Goal: Transaction & Acquisition: Purchase product/service

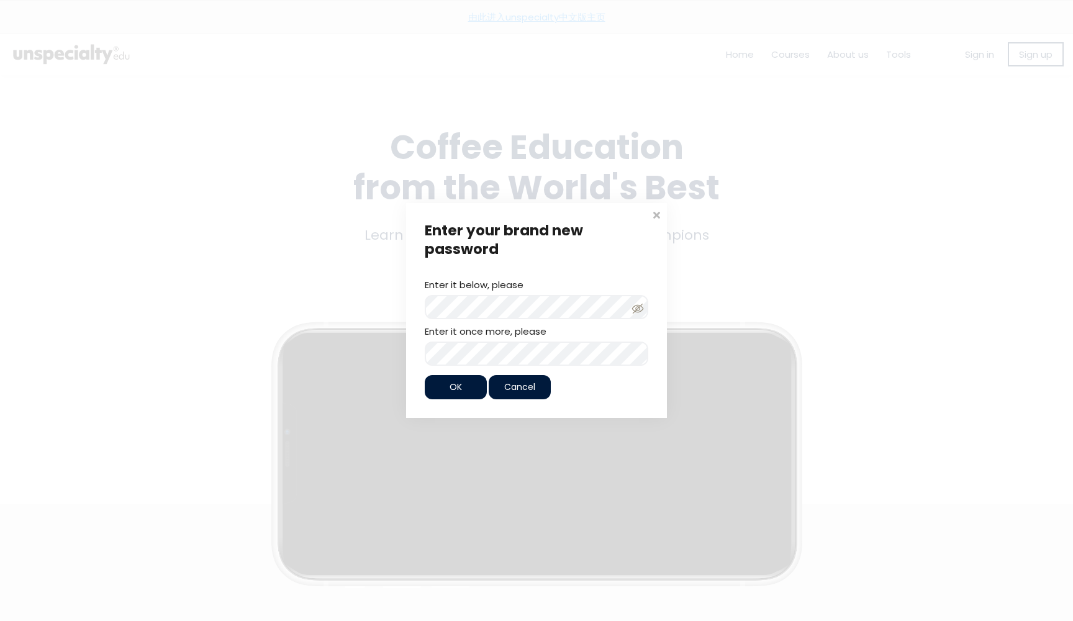
click at [455, 292] on div "Enter it below, please Password must have: 8 - 50 characters length One upperca…" at bounding box center [537, 322] width 224 height 88
click at [643, 307] on icon at bounding box center [638, 308] width 12 height 12
click at [454, 389] on span "OK" at bounding box center [456, 387] width 12 height 13
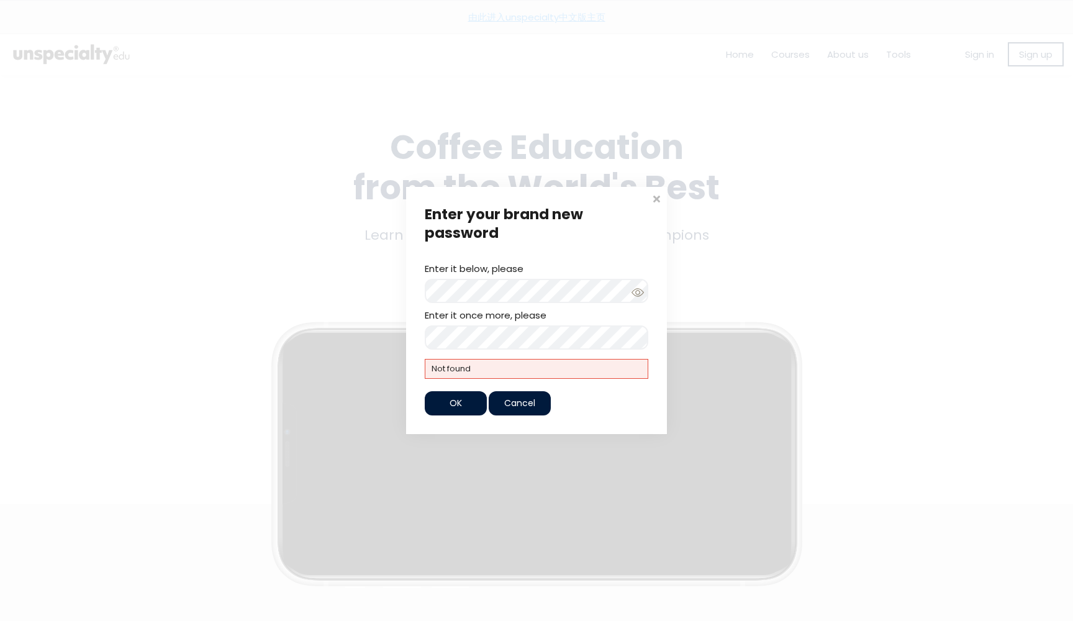
click at [442, 404] on div "OK" at bounding box center [456, 403] width 62 height 24
click at [443, 404] on div "OK" at bounding box center [456, 403] width 62 height 24
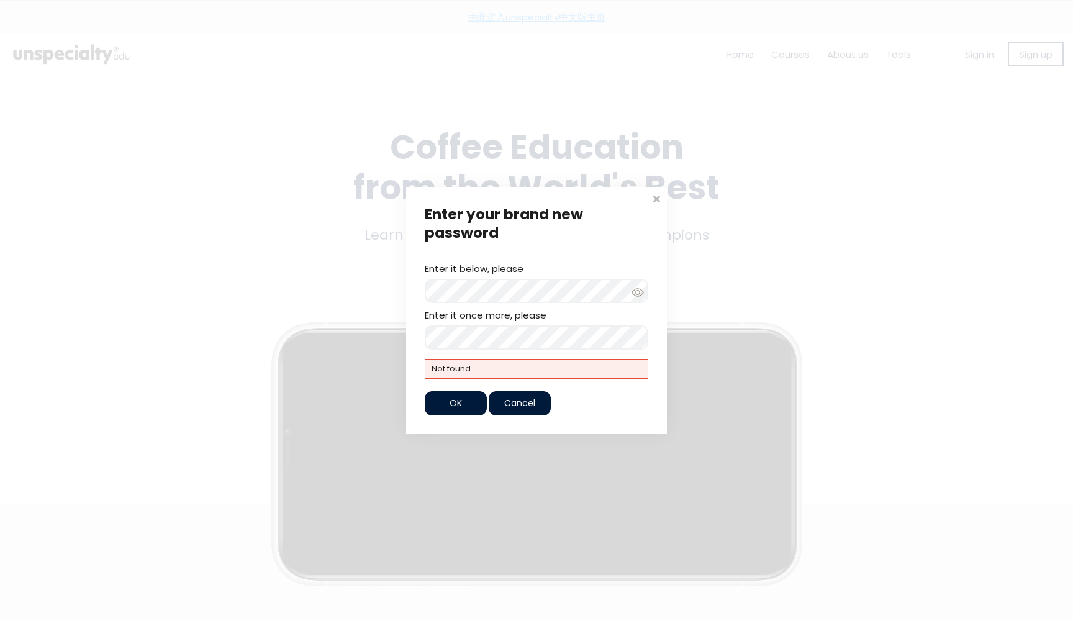
click at [518, 397] on span "Cancel" at bounding box center [519, 403] width 31 height 13
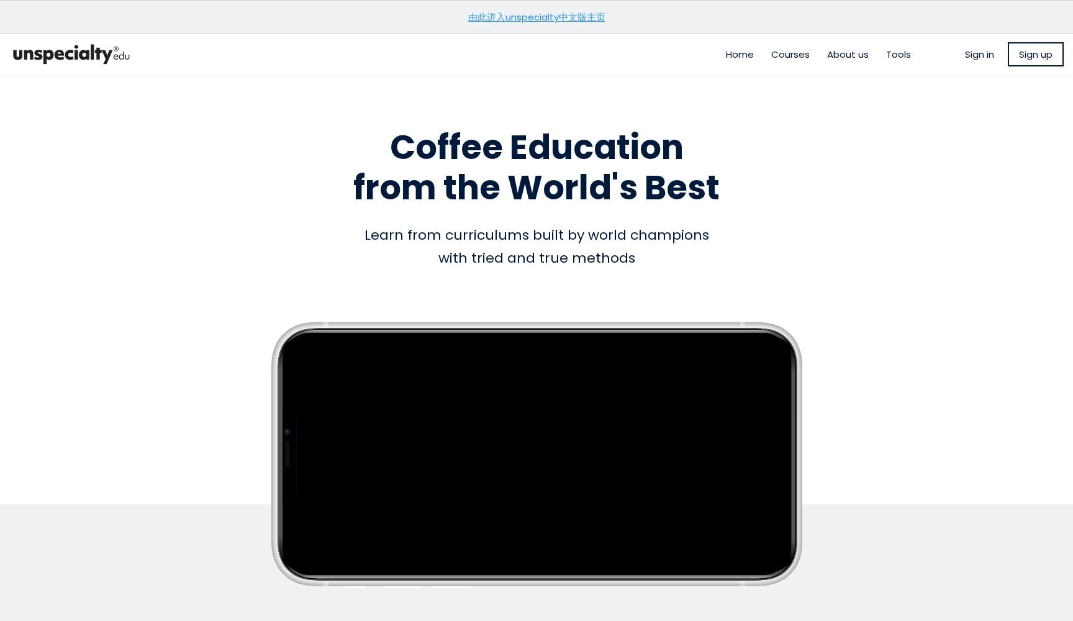
click at [573, 11] on link "由此进入unspecialty中文版主页" at bounding box center [536, 17] width 137 height 13
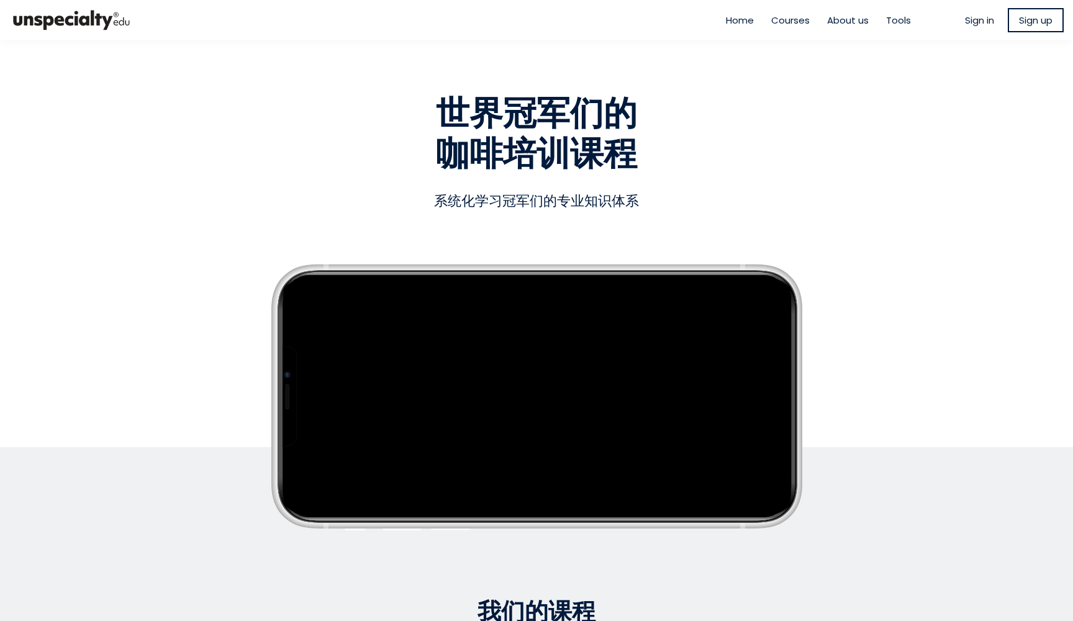
click at [967, 18] on span "Sign in" at bounding box center [979, 20] width 29 height 14
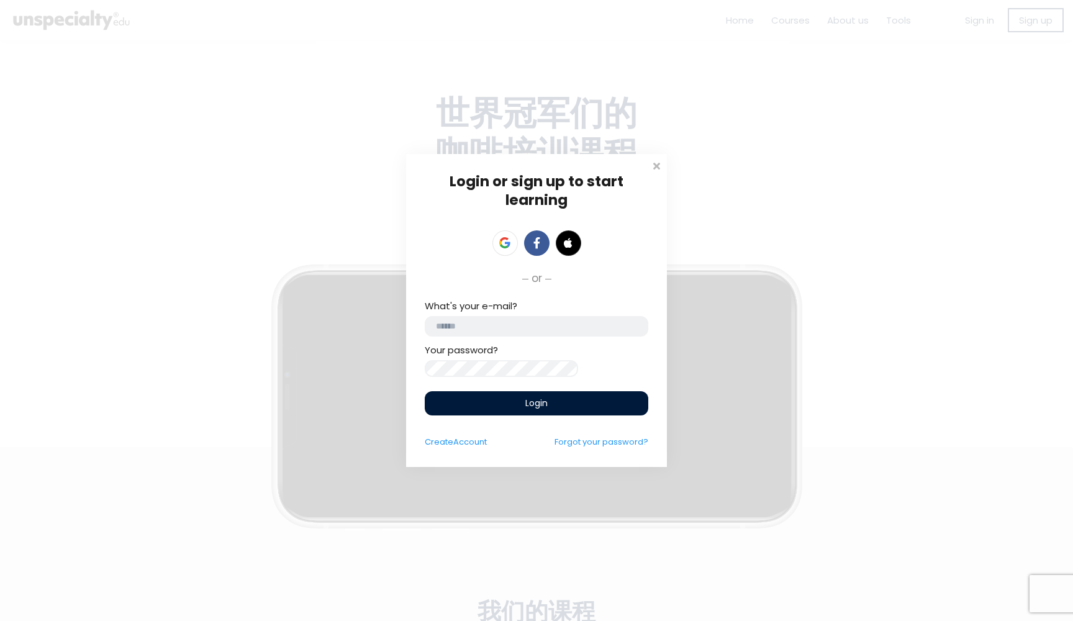
click at [458, 327] on input "email" at bounding box center [537, 326] width 224 height 20
click at [489, 319] on input "email" at bounding box center [537, 326] width 224 height 20
click at [490, 319] on input "email" at bounding box center [537, 326] width 224 height 20
type input "**********"
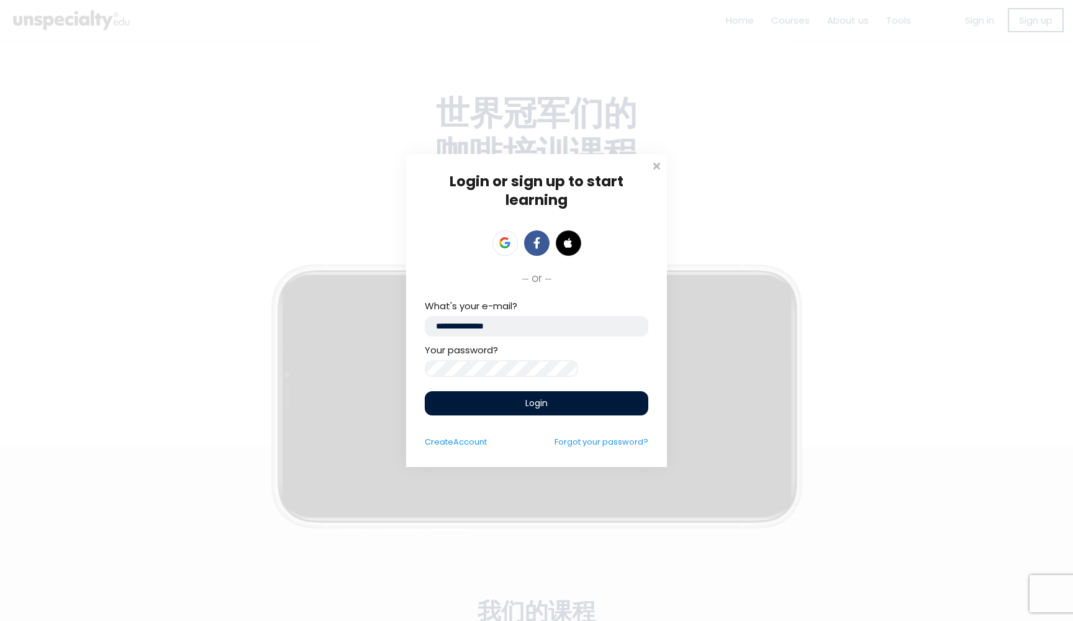
click at [507, 405] on div "Login" at bounding box center [537, 403] width 224 height 24
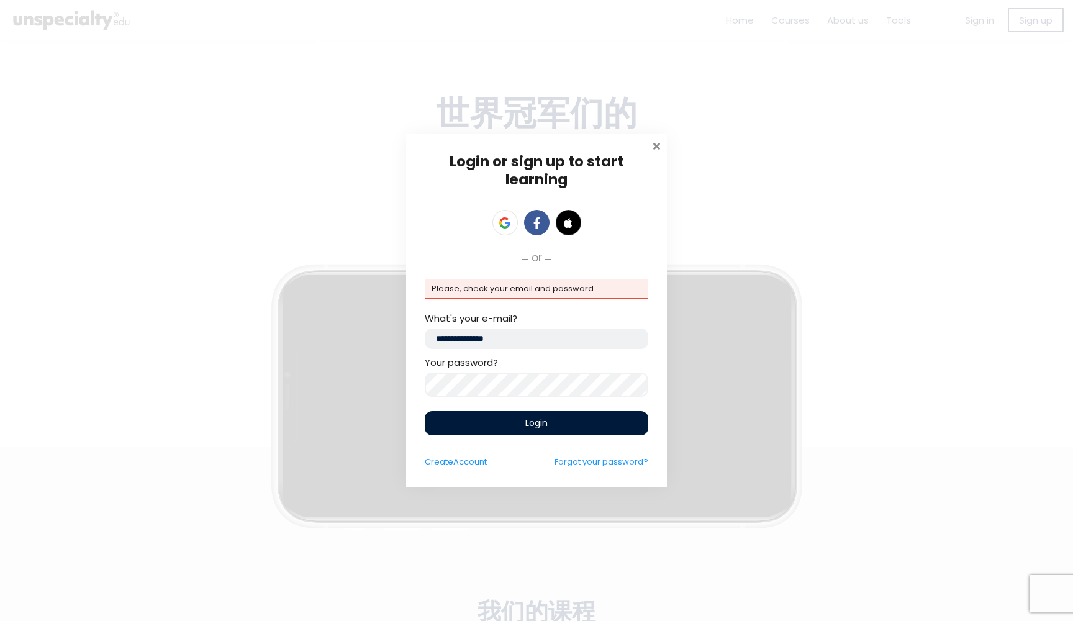
click at [656, 140] on span at bounding box center [656, 144] width 12 height 12
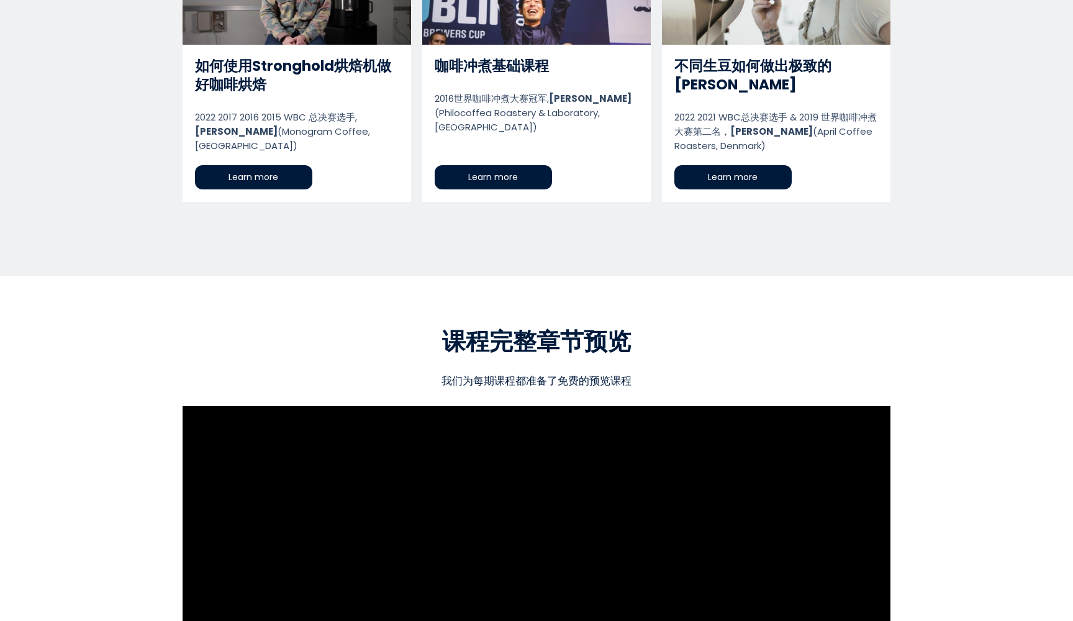
scroll to position [543, 0]
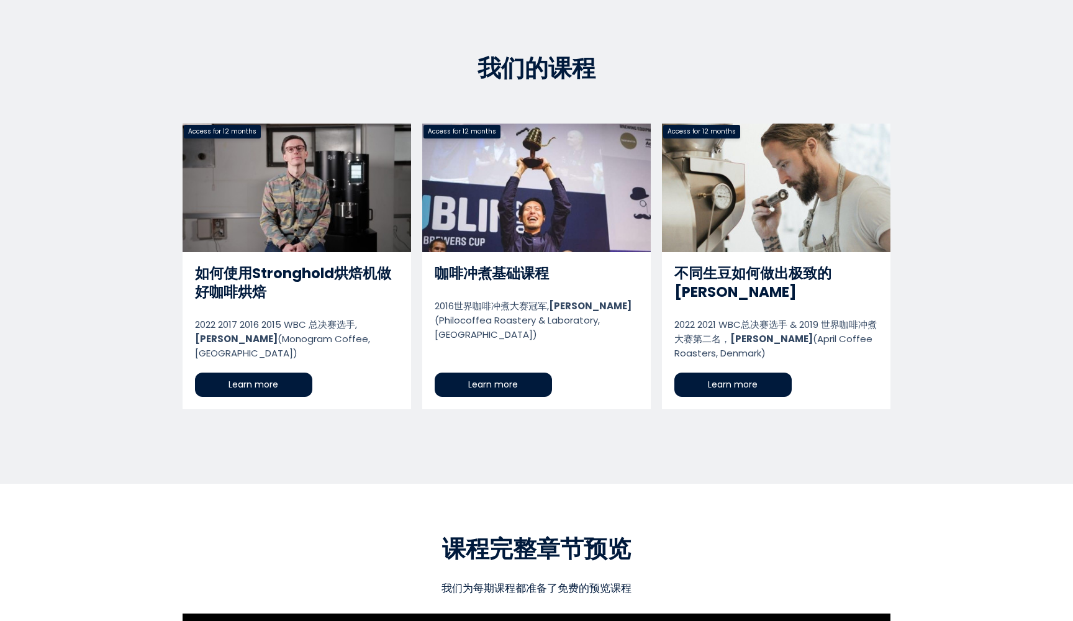
click at [763, 202] on link "不同生豆如何做出极致的浅烘" at bounding box center [776, 267] width 229 height 286
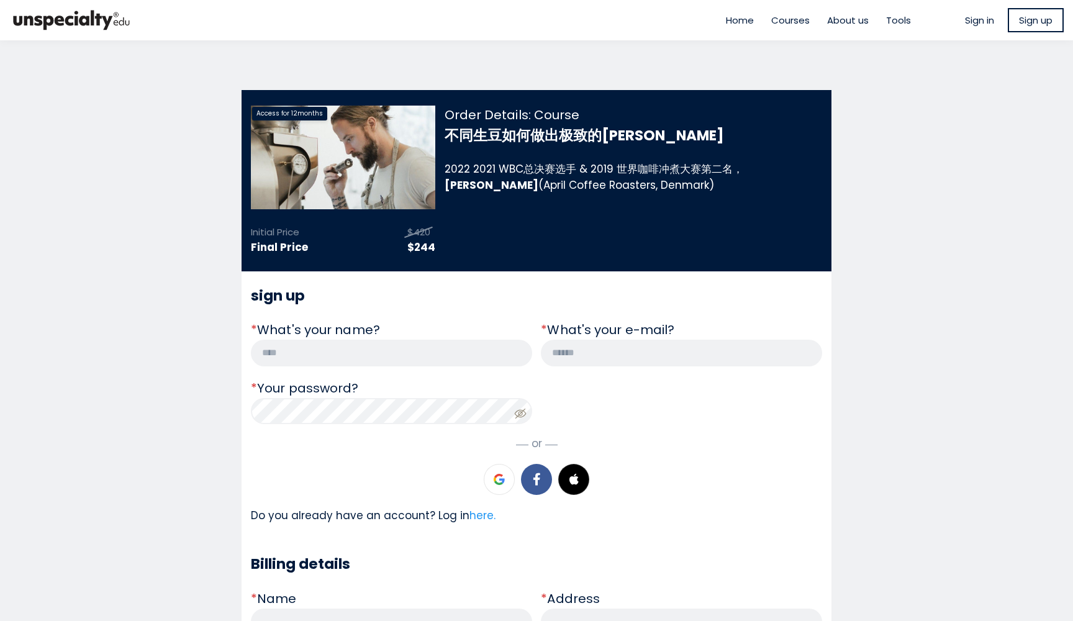
click at [966, 18] on span "Sign in" at bounding box center [979, 20] width 29 height 14
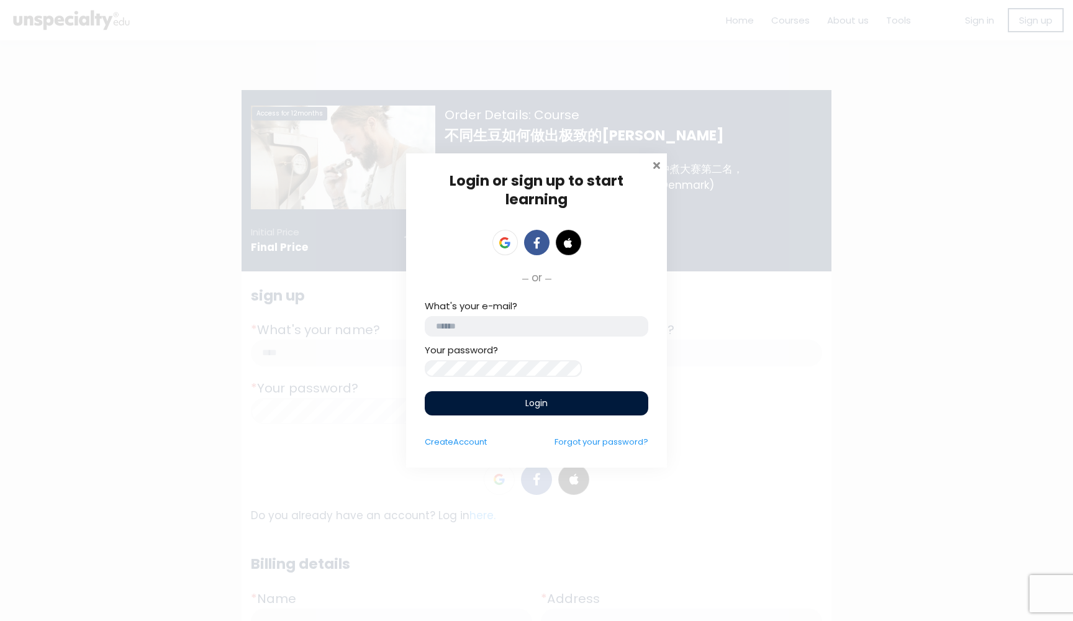
click at [655, 159] on span at bounding box center [656, 164] width 12 height 12
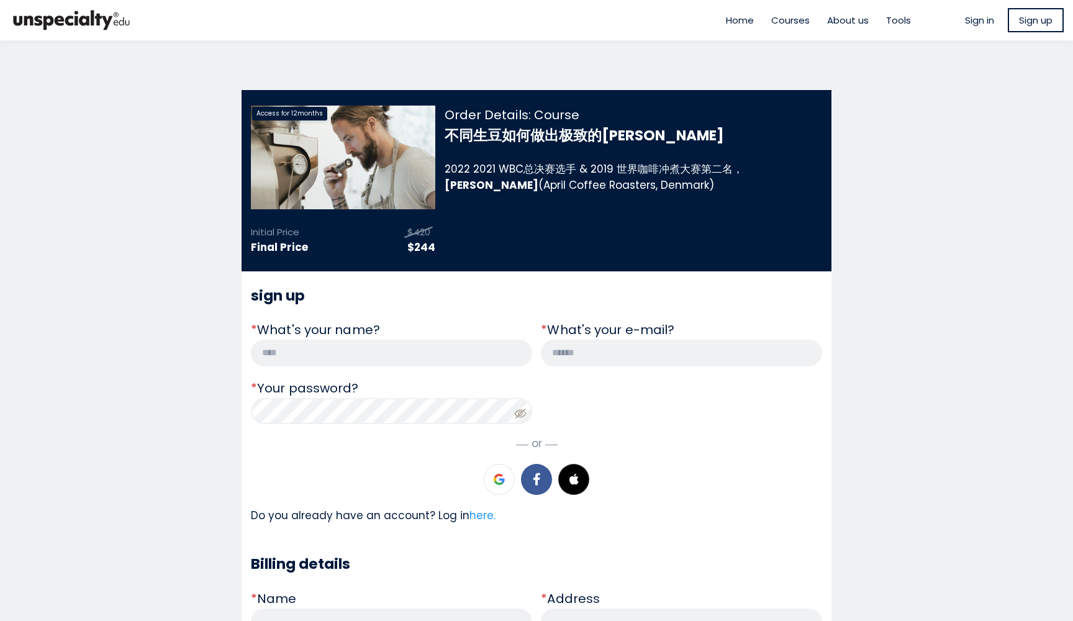
click at [730, 16] on span "Home" at bounding box center [740, 20] width 28 height 14
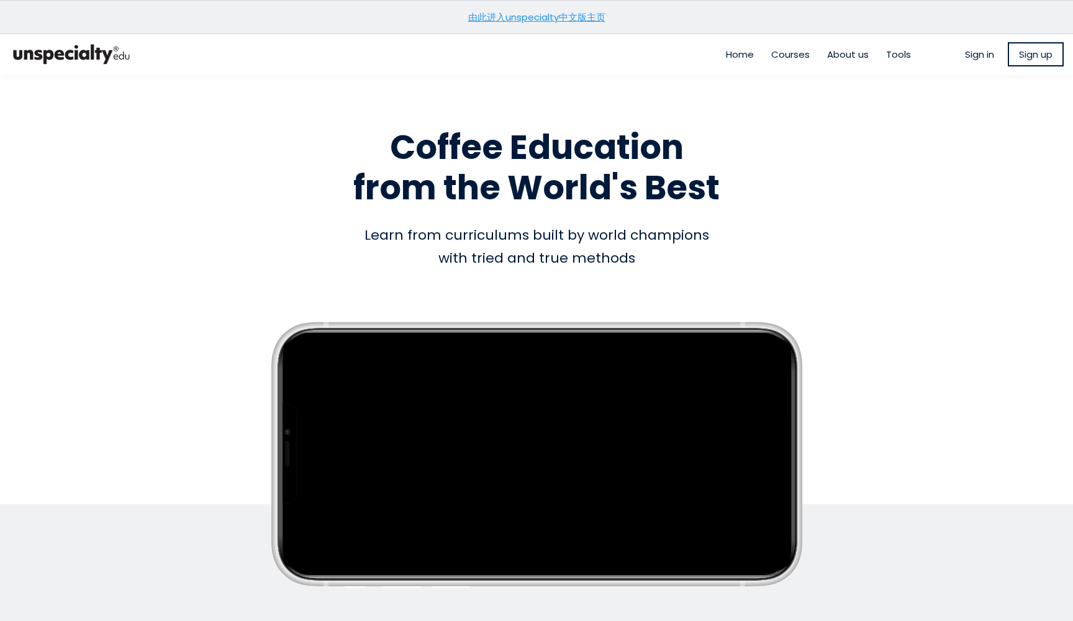
click at [969, 49] on span "Sign in" at bounding box center [979, 54] width 29 height 14
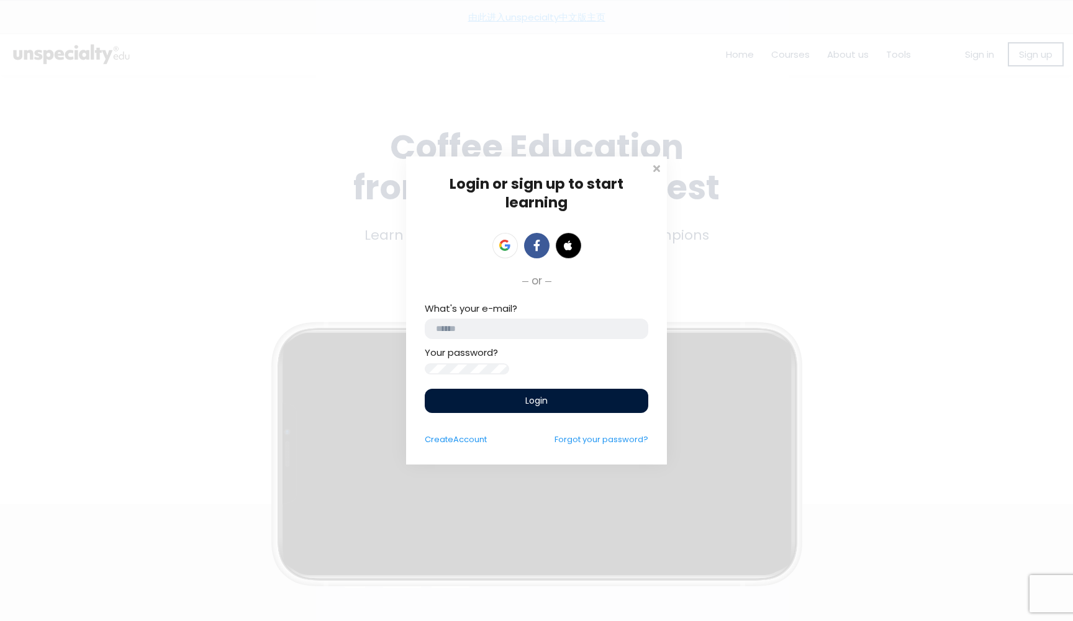
drag, startPoint x: 541, startPoint y: 314, endPoint x: 564, endPoint y: 318, distance: 23.4
click at [541, 319] on input "email" at bounding box center [537, 329] width 224 height 20
click at [557, 319] on input "email" at bounding box center [537, 329] width 224 height 20
click at [558, 319] on input "email" at bounding box center [537, 329] width 224 height 20
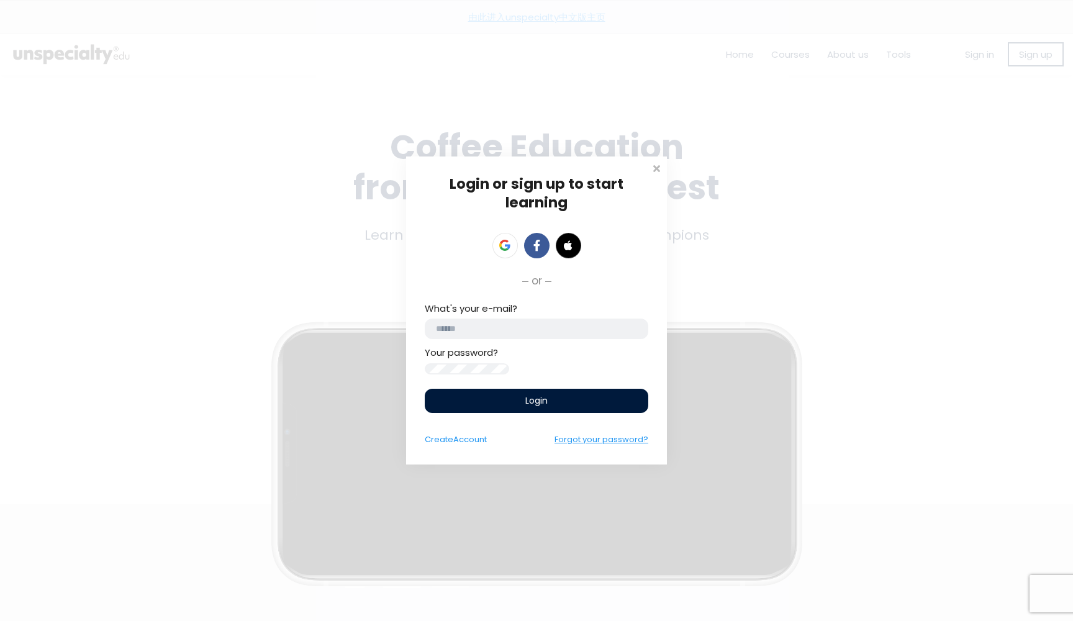
click at [610, 445] on link "Forgot your password?" at bounding box center [602, 439] width 94 height 12
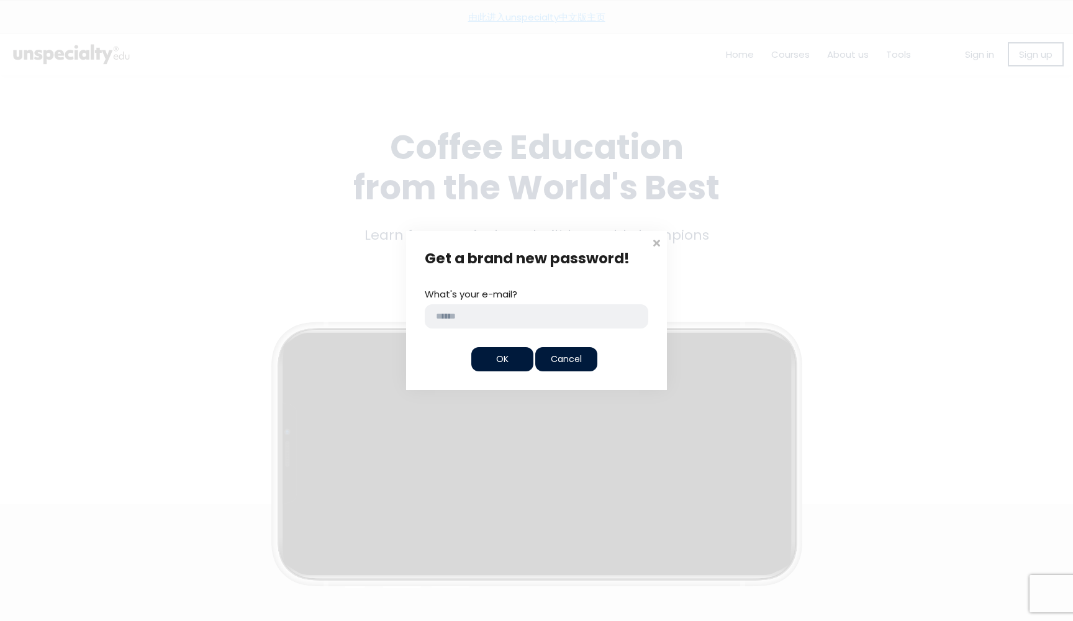
click at [480, 312] on input "email" at bounding box center [537, 316] width 224 height 24
type input "**********"
drag, startPoint x: 499, startPoint y: 356, endPoint x: 513, endPoint y: 360, distance: 14.8
click at [499, 357] on span "OK" at bounding box center [502, 359] width 12 height 13
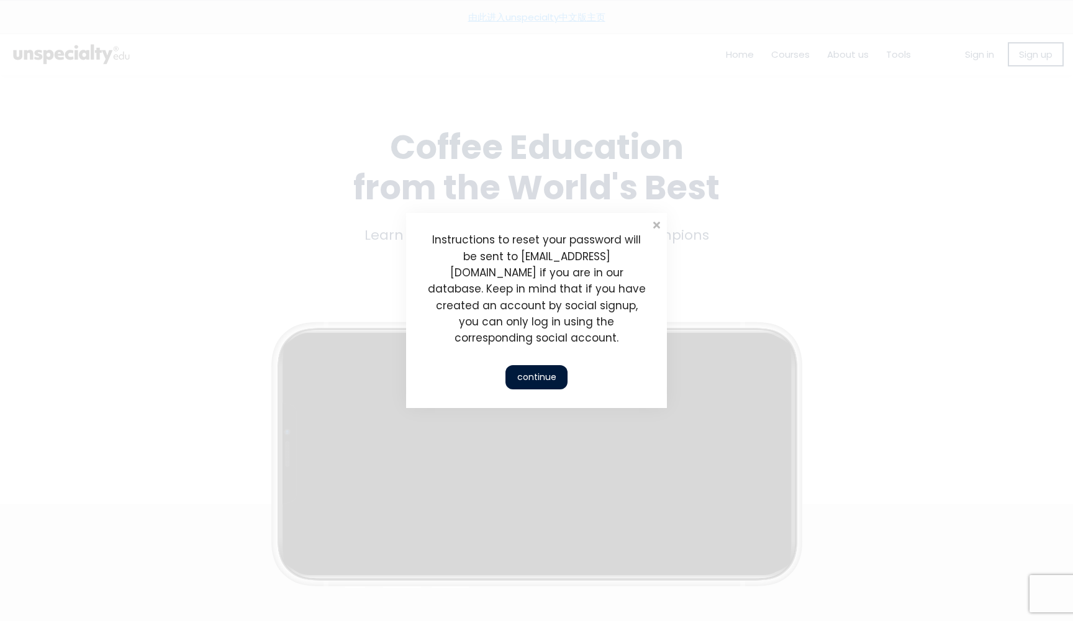
click at [541, 369] on div "continue" at bounding box center [536, 377] width 62 height 24
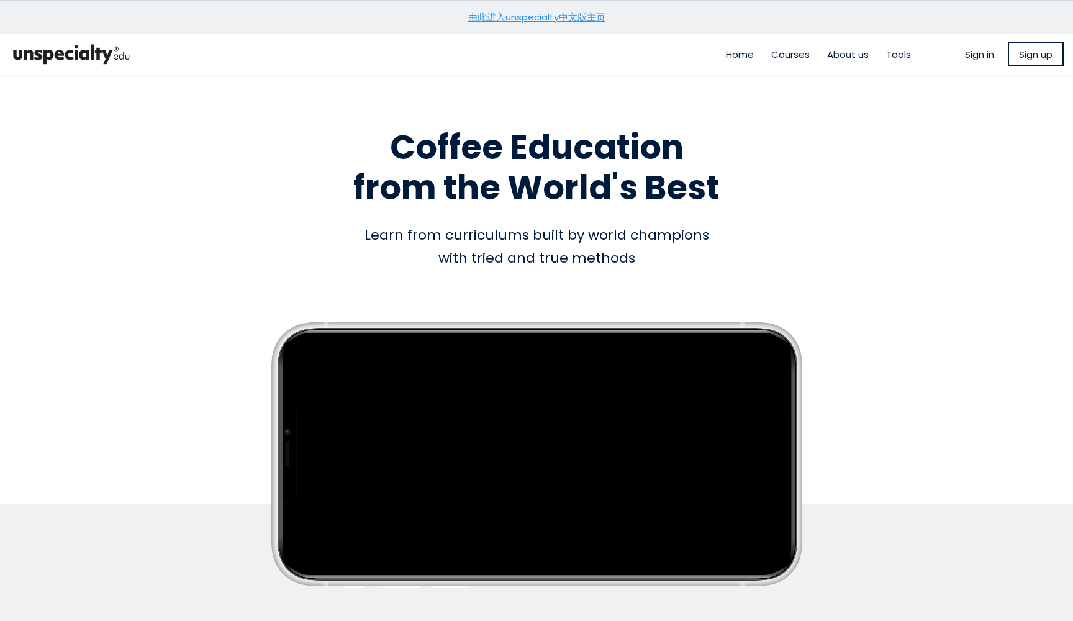
click at [968, 55] on span "Sign in" at bounding box center [979, 54] width 29 height 14
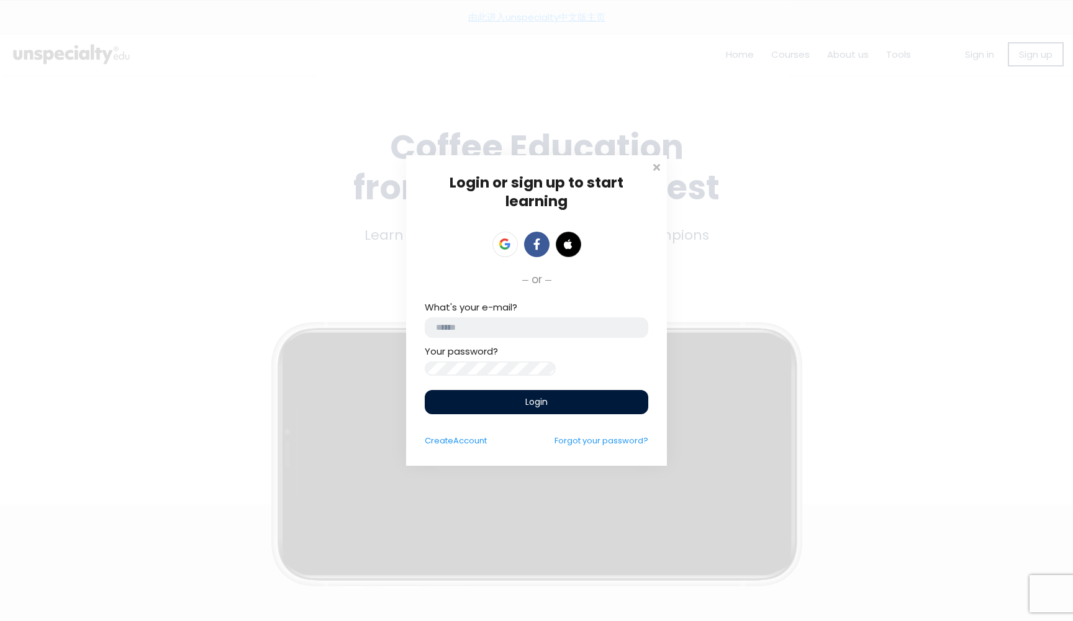
click at [474, 319] on input "email" at bounding box center [537, 327] width 224 height 20
type input "**********"
click at [615, 446] on link "Forgot your password?" at bounding box center [602, 441] width 94 height 12
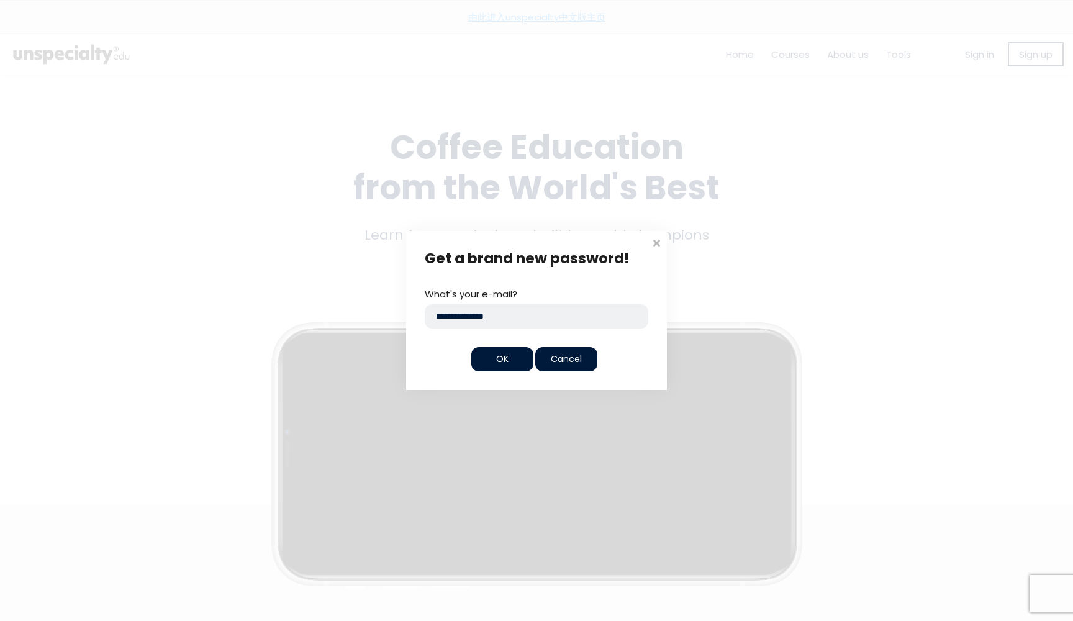
click at [523, 325] on input "**********" at bounding box center [537, 316] width 224 height 24
type input "**********"
click at [501, 359] on span "OK" at bounding box center [502, 359] width 12 height 13
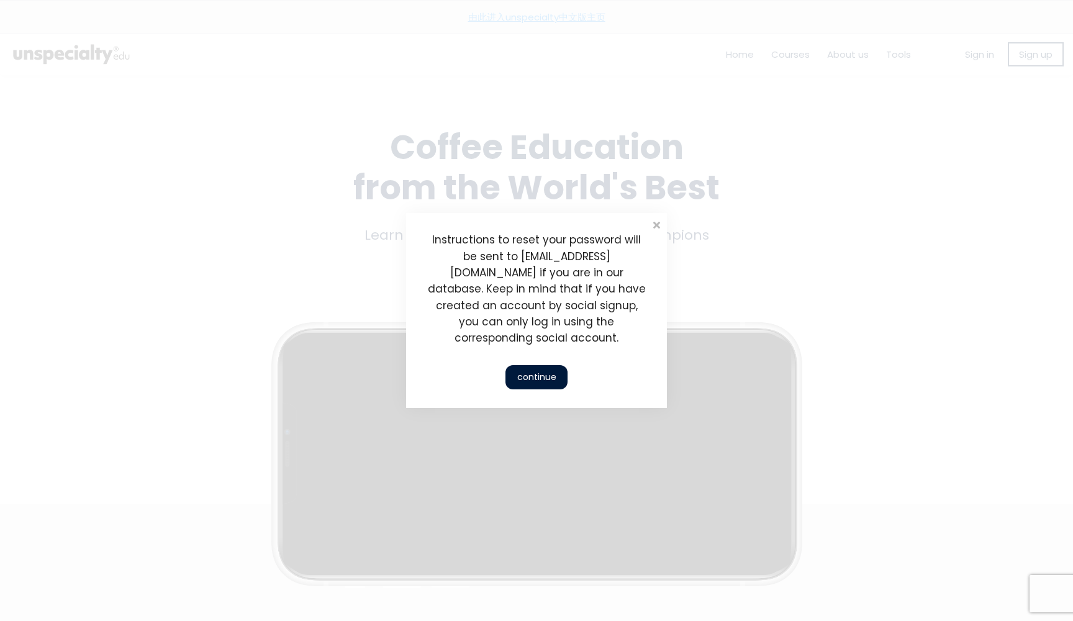
click at [540, 365] on div "continue" at bounding box center [536, 377] width 62 height 24
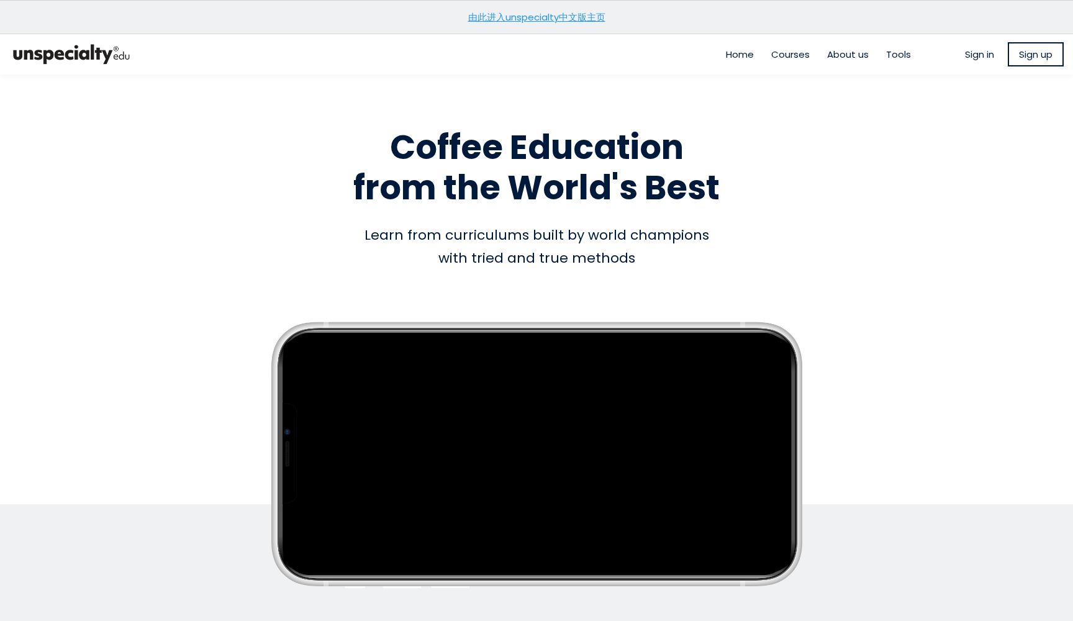
click at [548, 15] on link "由此进入unspecialty中文版主页" at bounding box center [536, 17] width 137 height 13
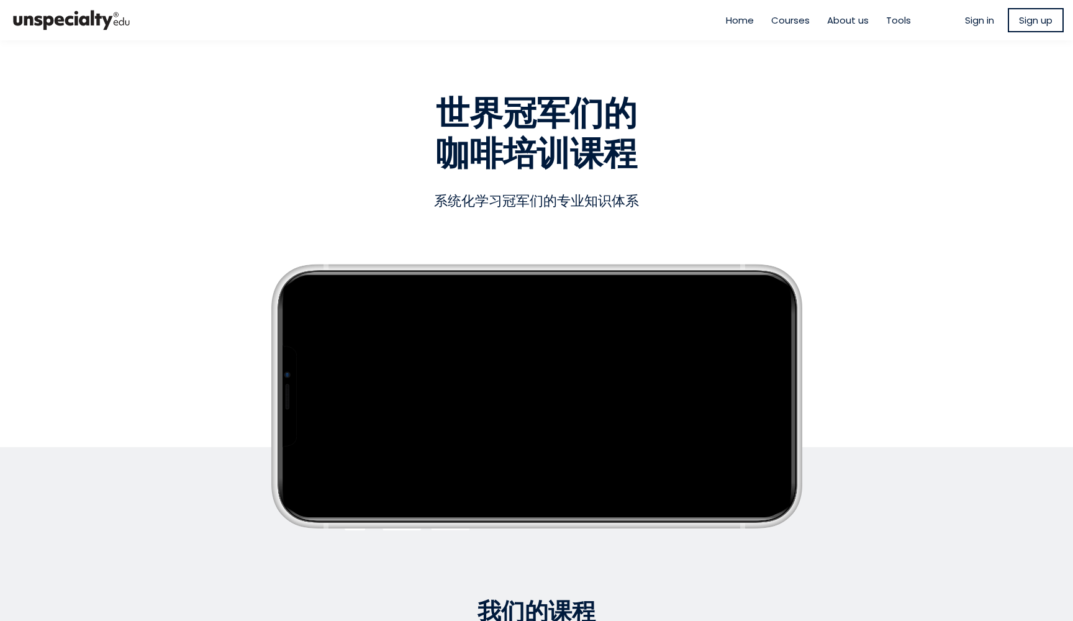
click at [971, 16] on span "Sign in" at bounding box center [979, 20] width 29 height 14
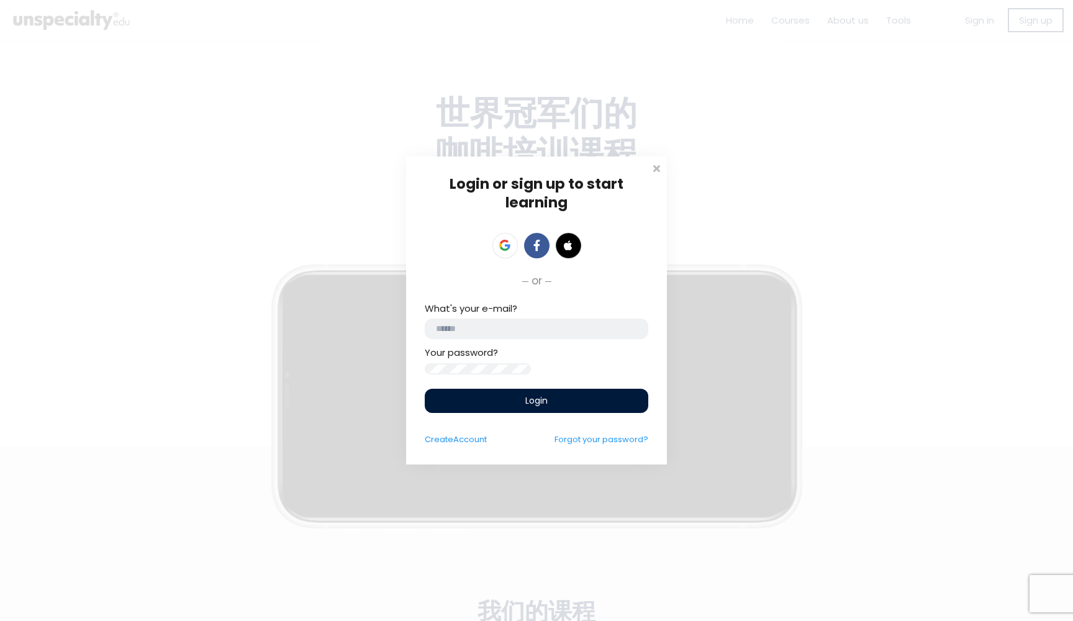
click at [472, 319] on input "email" at bounding box center [537, 329] width 224 height 20
click at [653, 161] on span at bounding box center [656, 167] width 12 height 12
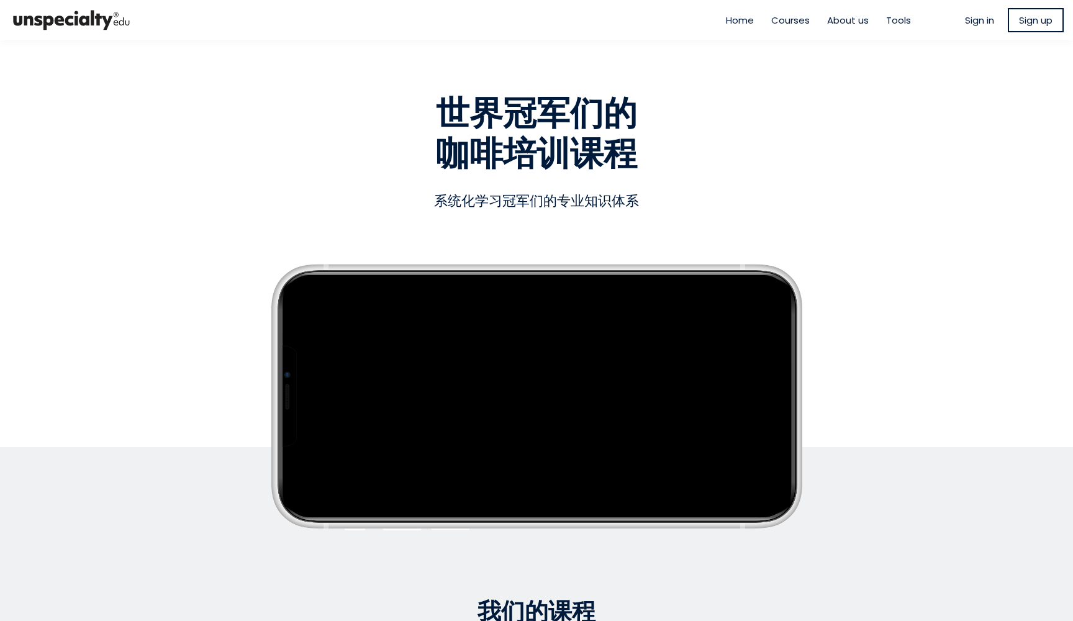
click at [976, 22] on span "Sign in" at bounding box center [979, 20] width 29 height 14
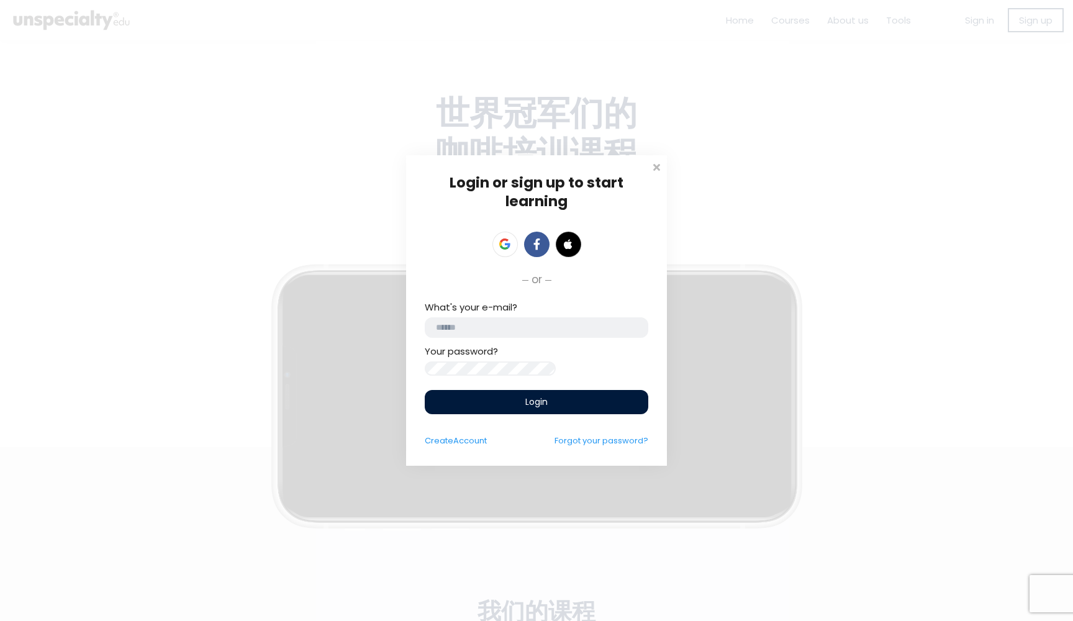
drag, startPoint x: 536, startPoint y: 319, endPoint x: 543, endPoint y: 320, distance: 7.6
click at [537, 319] on input "email" at bounding box center [537, 327] width 224 height 20
click at [620, 446] on link "Forgot your password?" at bounding box center [602, 441] width 94 height 12
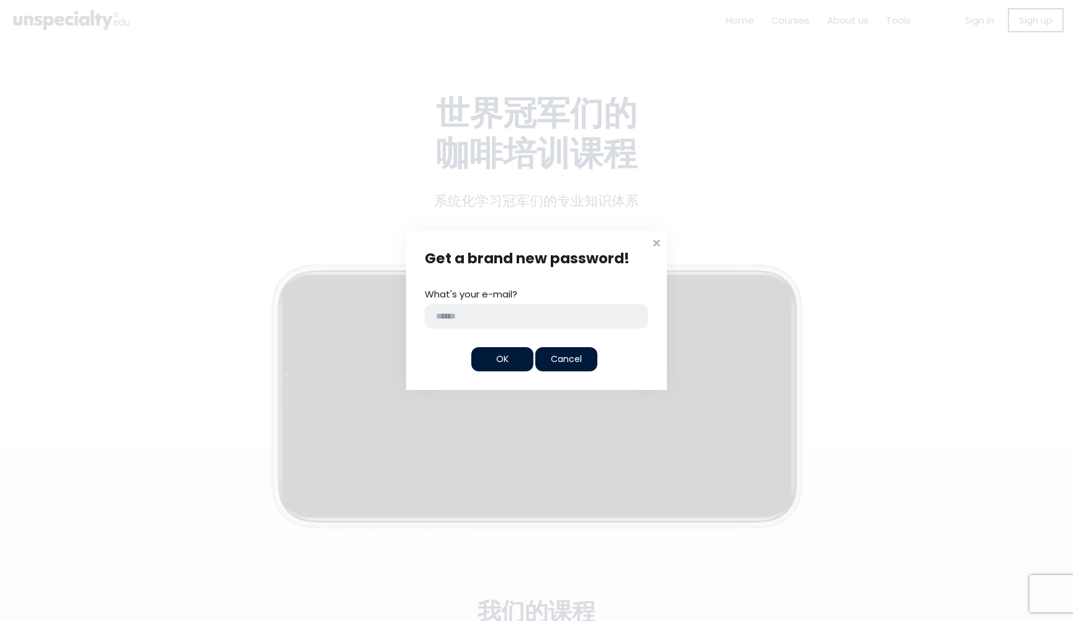
drag, startPoint x: 656, startPoint y: 241, endPoint x: 669, endPoint y: 245, distance: 13.2
click at [657, 241] on span at bounding box center [656, 241] width 12 height 12
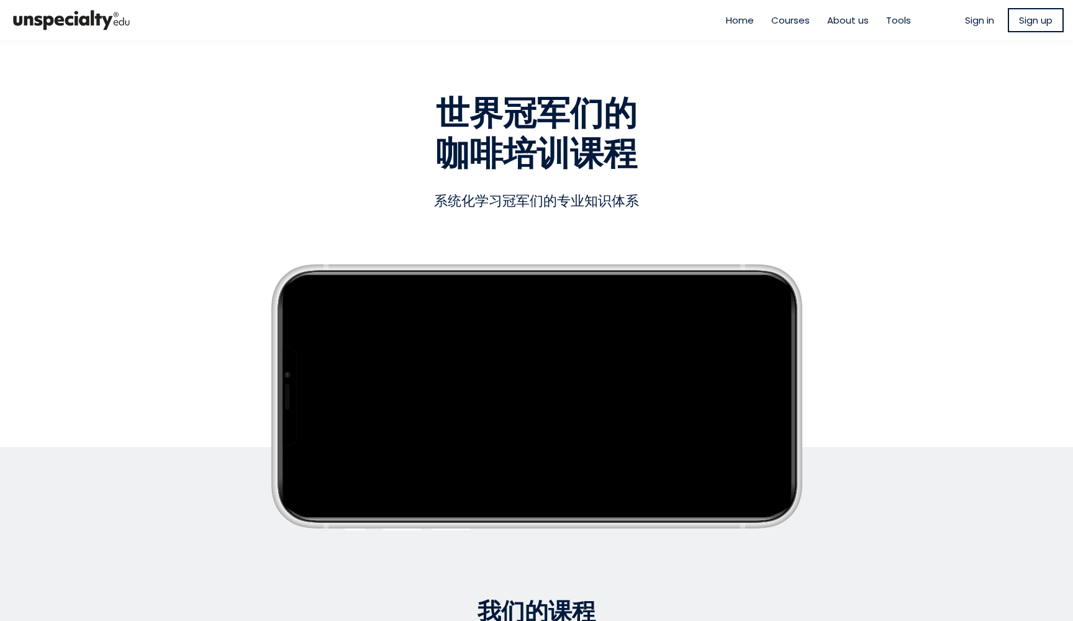
click at [974, 17] on span "Sign in" at bounding box center [979, 20] width 29 height 14
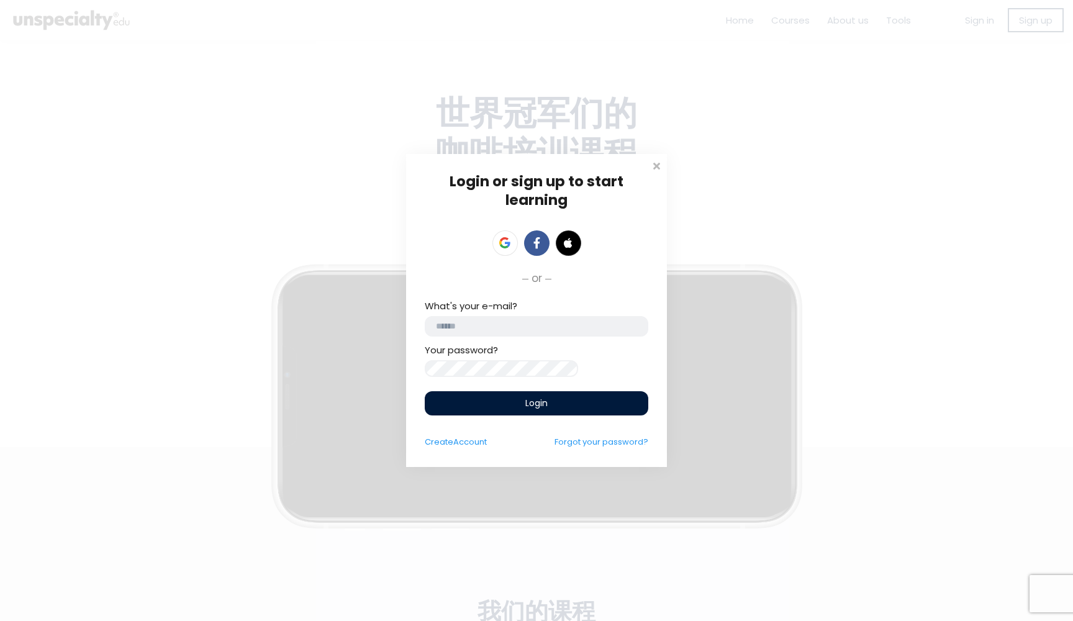
click at [563, 320] on input "email" at bounding box center [537, 326] width 224 height 20
click at [553, 324] on input "email" at bounding box center [537, 326] width 224 height 20
click at [551, 324] on input "email" at bounding box center [537, 326] width 224 height 20
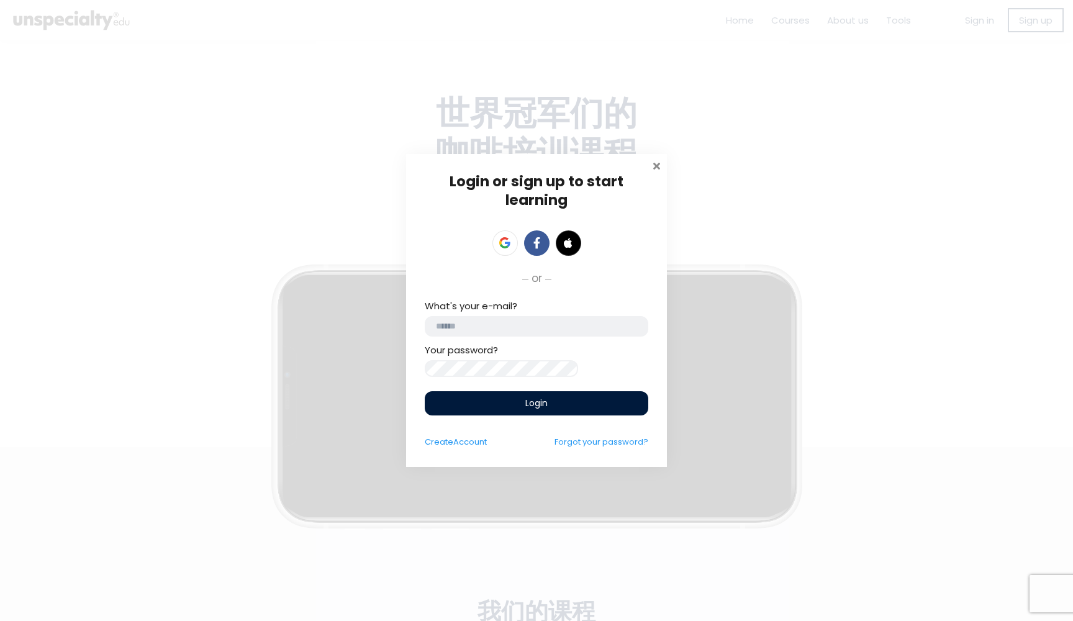
click at [656, 158] on span at bounding box center [656, 164] width 12 height 12
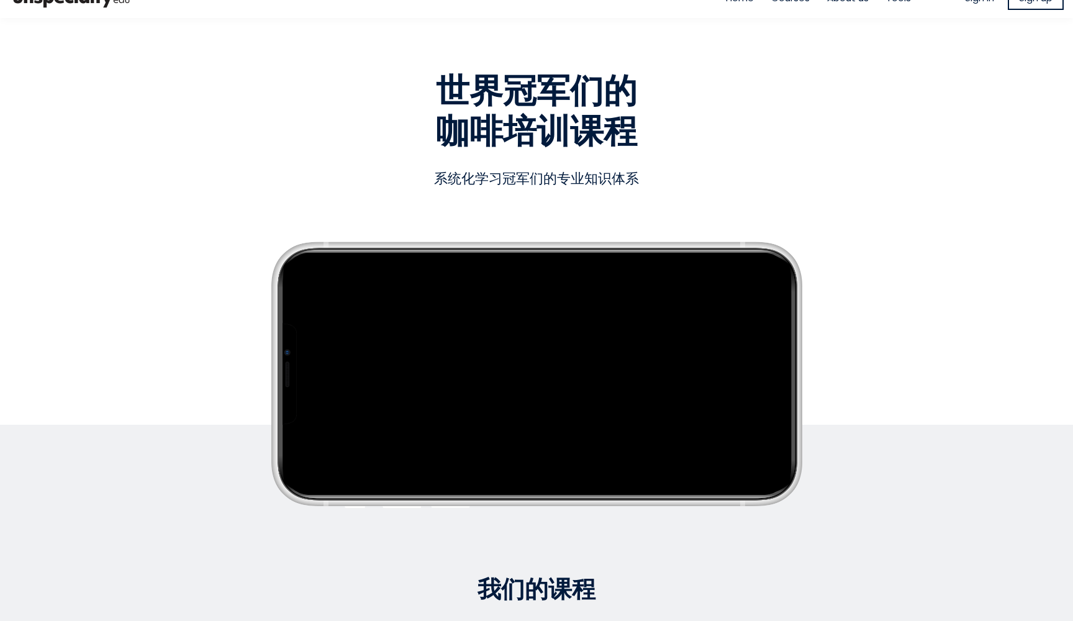
scroll to position [422, 0]
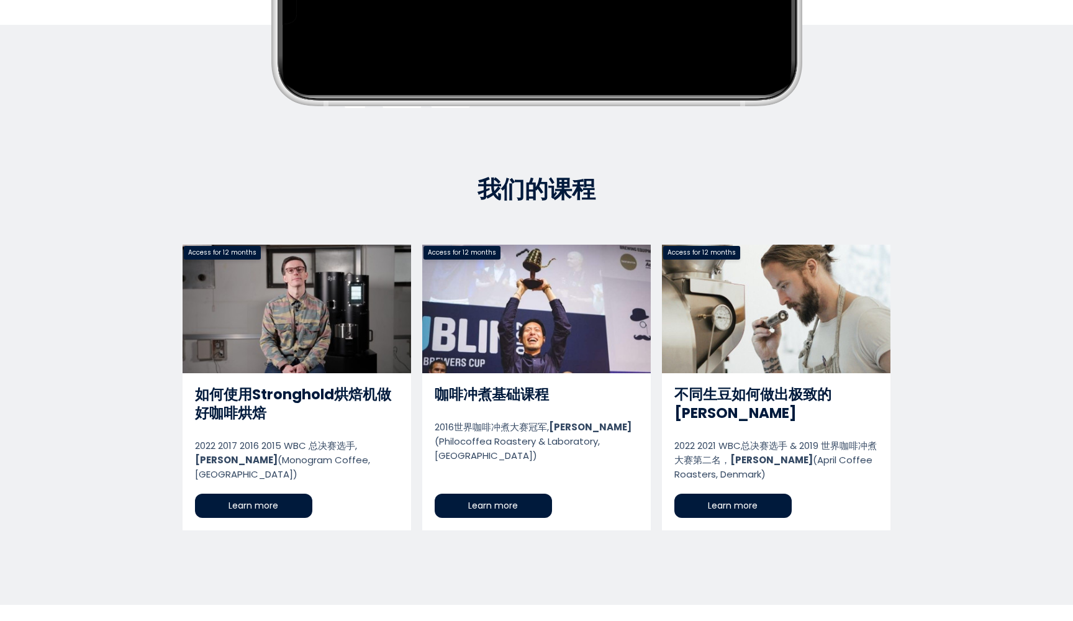
click at [715, 489] on link "不同生豆如何做出极致的[PERSON_NAME]" at bounding box center [776, 388] width 229 height 286
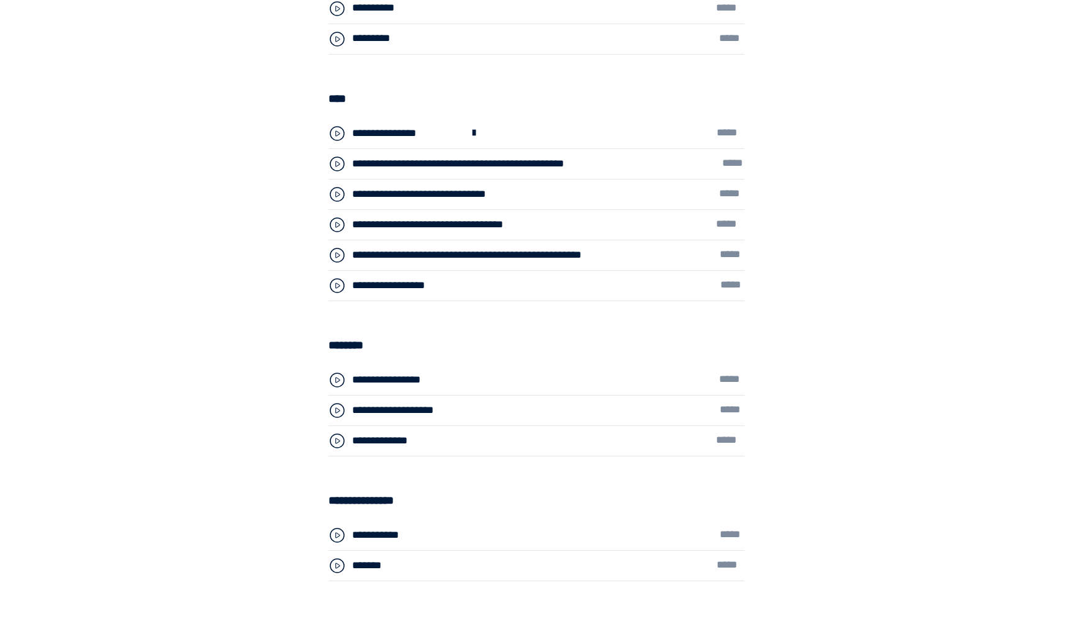
scroll to position [3650, 0]
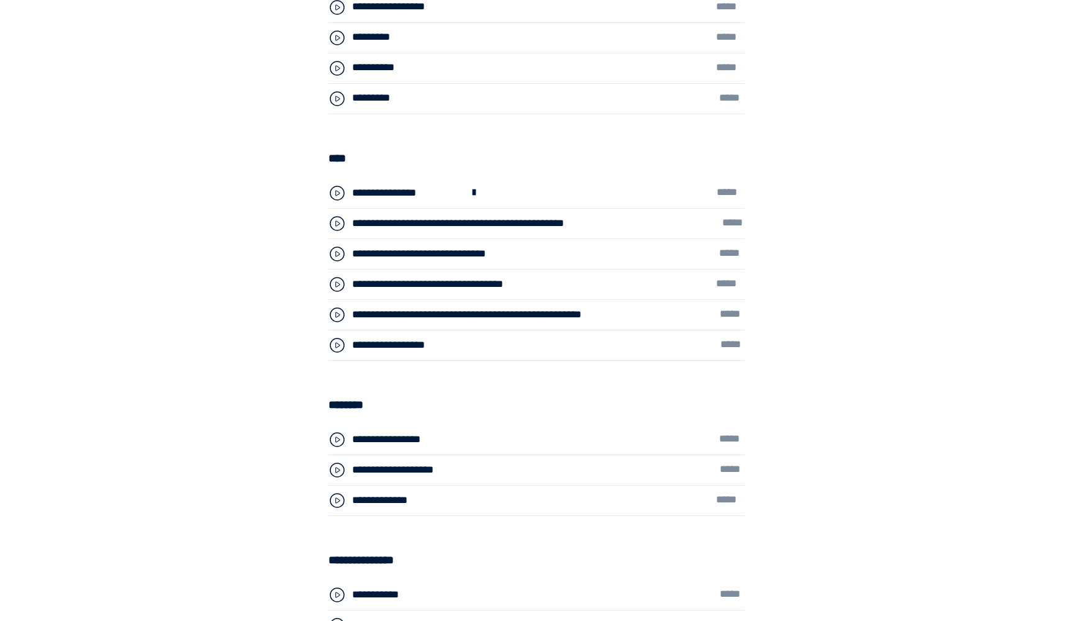
click at [337, 224] on icon at bounding box center [337, 223] width 17 height 17
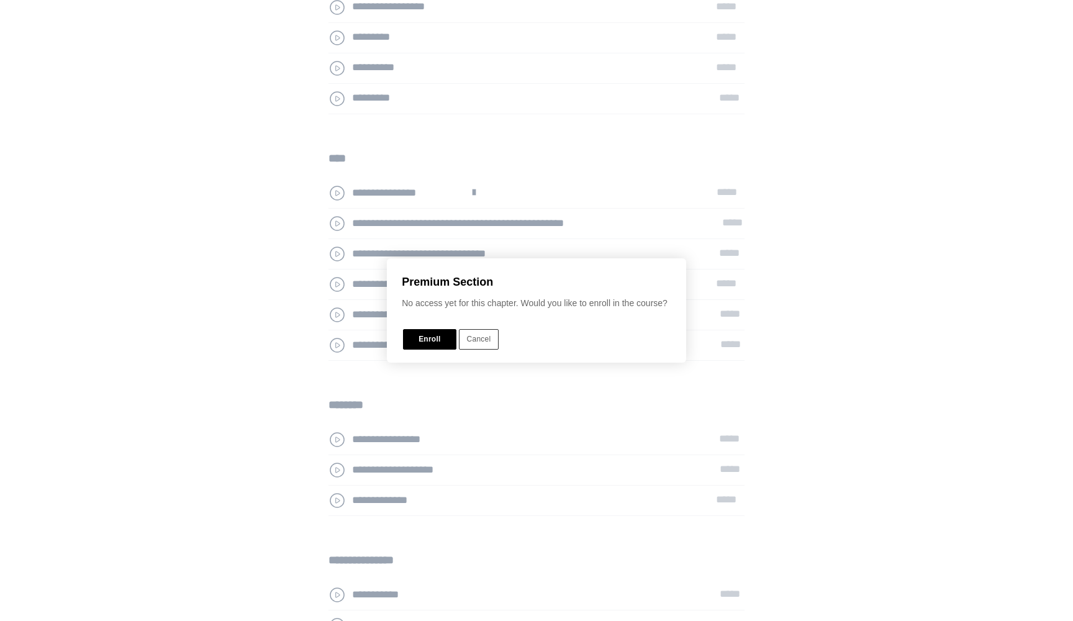
drag, startPoint x: 491, startPoint y: 338, endPoint x: 510, endPoint y: 343, distance: 19.9
click at [491, 338] on button "Cancel" at bounding box center [479, 339] width 40 height 20
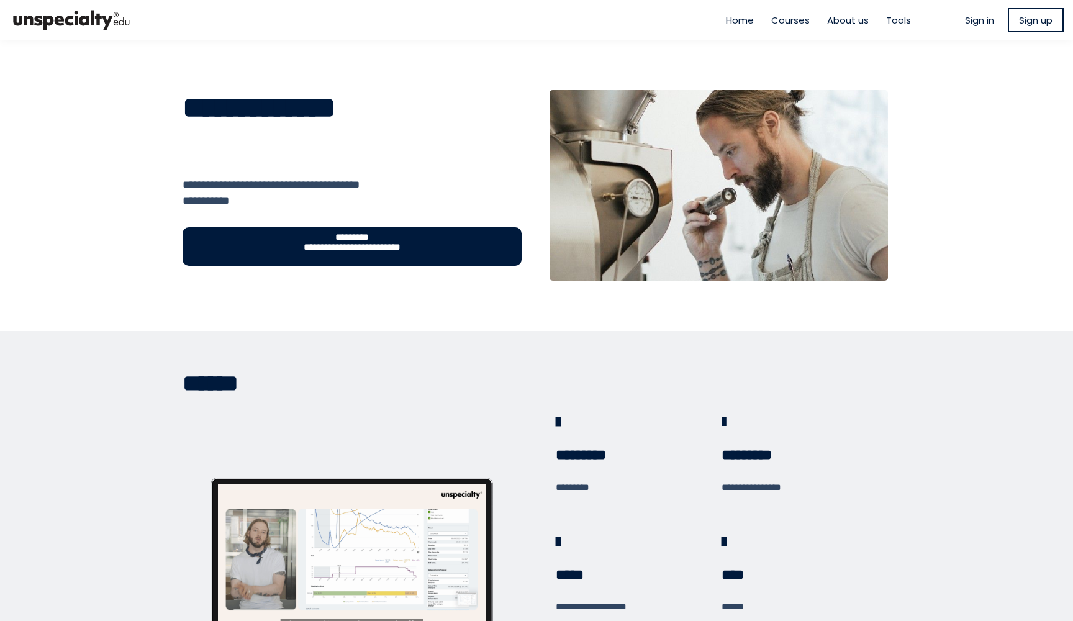
scroll to position [0, 0]
click at [968, 19] on span "Sign in" at bounding box center [979, 20] width 29 height 14
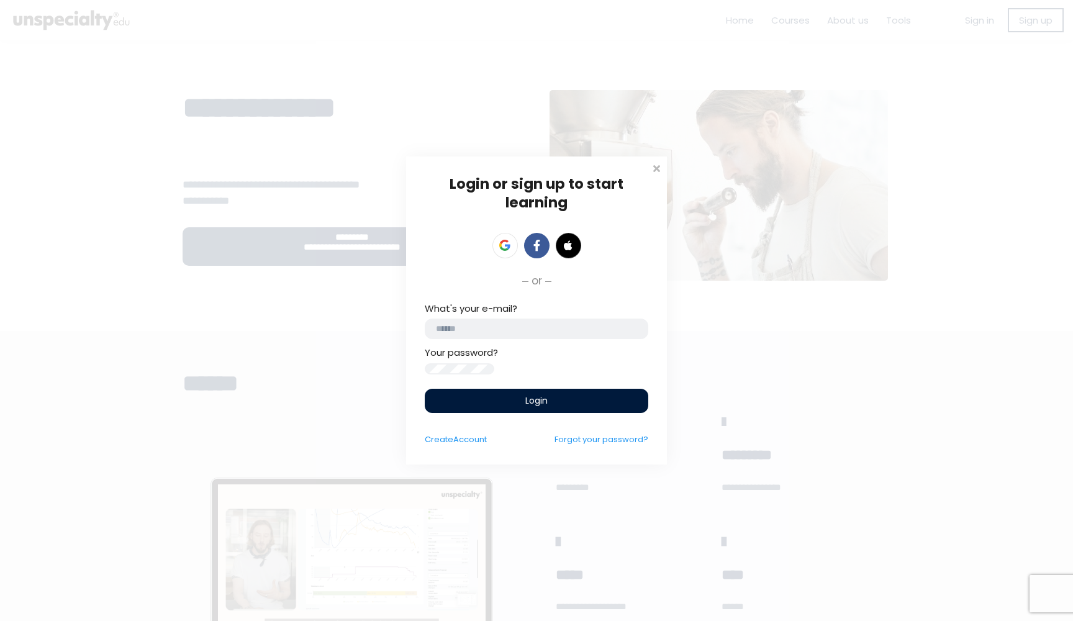
click at [479, 319] on input "email" at bounding box center [537, 329] width 224 height 20
type input "**********"
click at [537, 405] on span "Login" at bounding box center [536, 400] width 22 height 13
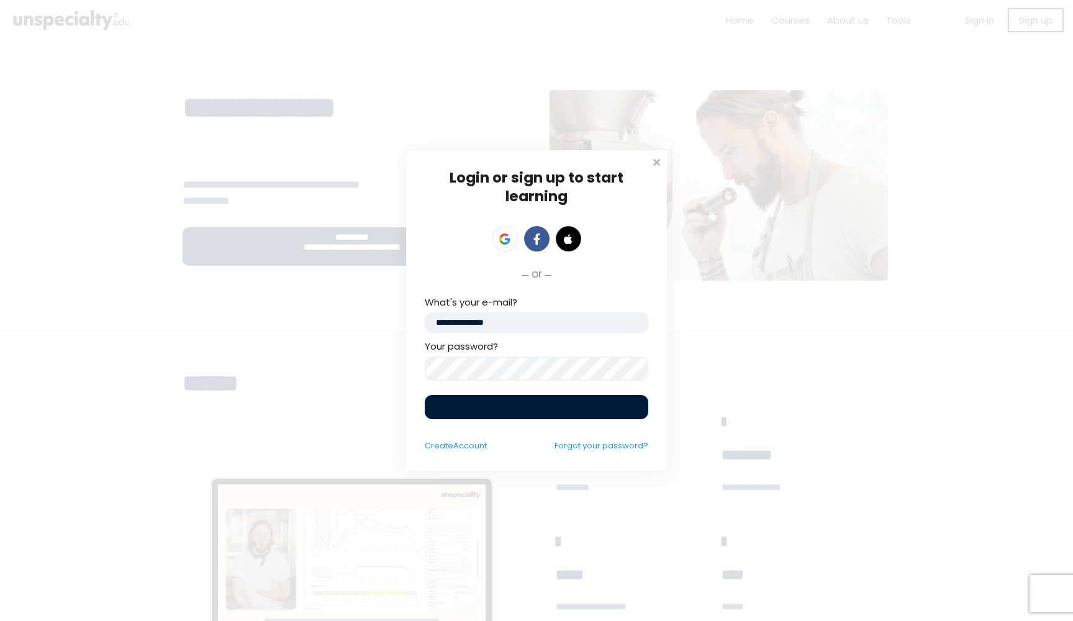
drag, startPoint x: 540, startPoint y: 415, endPoint x: 583, endPoint y: 417, distance: 42.9
click at [540, 415] on div "Login" at bounding box center [537, 407] width 224 height 24
click at [657, 160] on span at bounding box center [656, 161] width 12 height 12
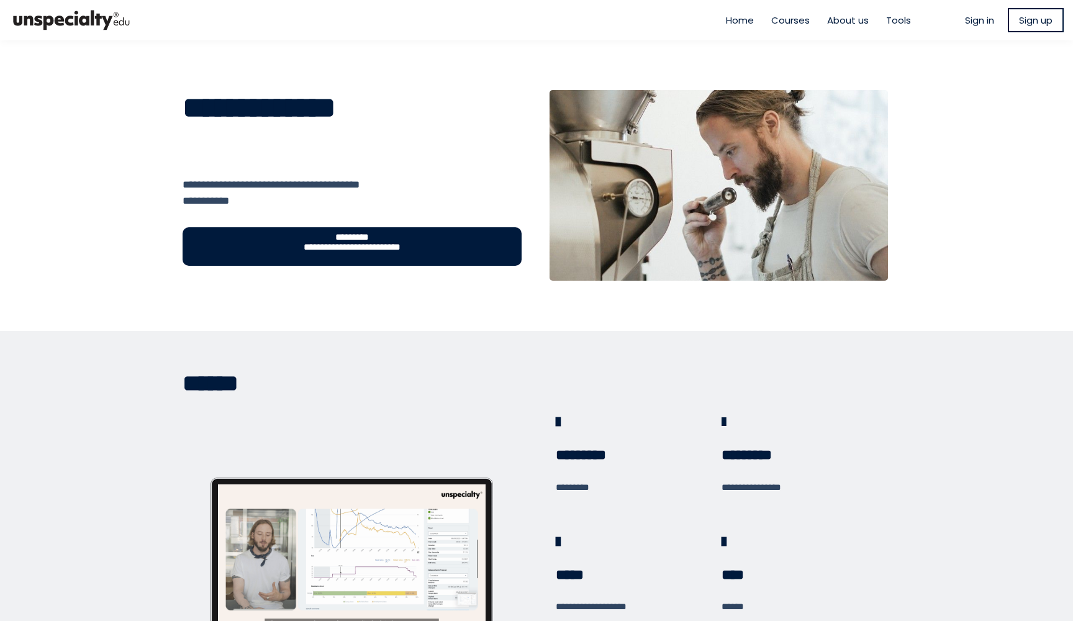
click at [965, 22] on span "Sign in" at bounding box center [979, 20] width 29 height 14
click at [968, 22] on span "Sign in" at bounding box center [979, 20] width 29 height 14
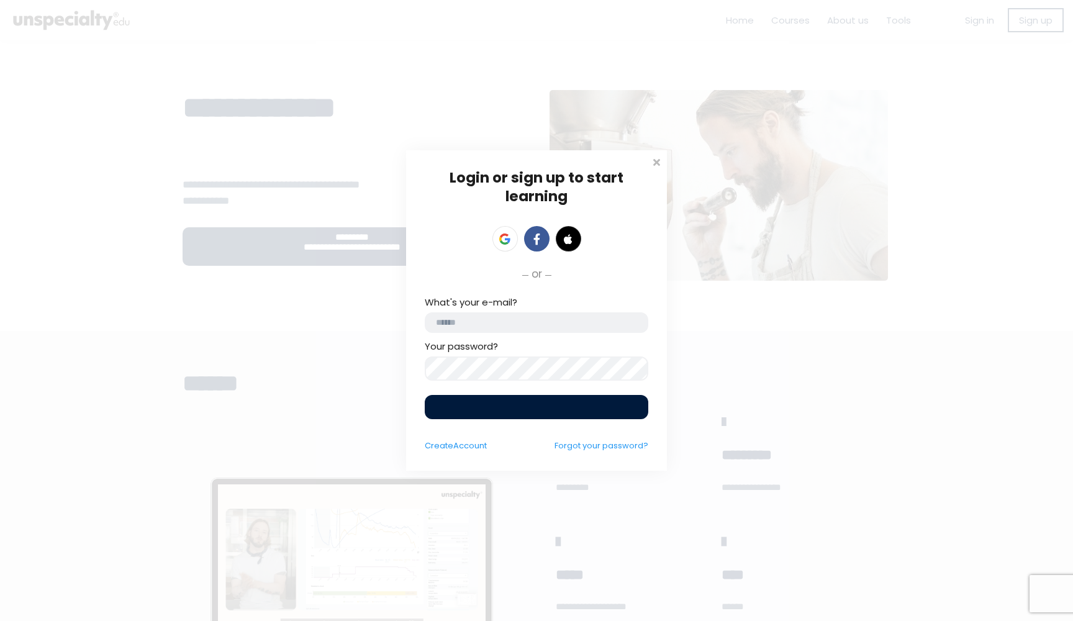
click at [481, 314] on input "email" at bounding box center [537, 322] width 224 height 20
drag, startPoint x: 935, startPoint y: 192, endPoint x: 913, endPoint y: 187, distance: 22.3
click at [936, 193] on div "Login or sign up to start learning Login to start learning Start learning" at bounding box center [536, 310] width 1073 height 621
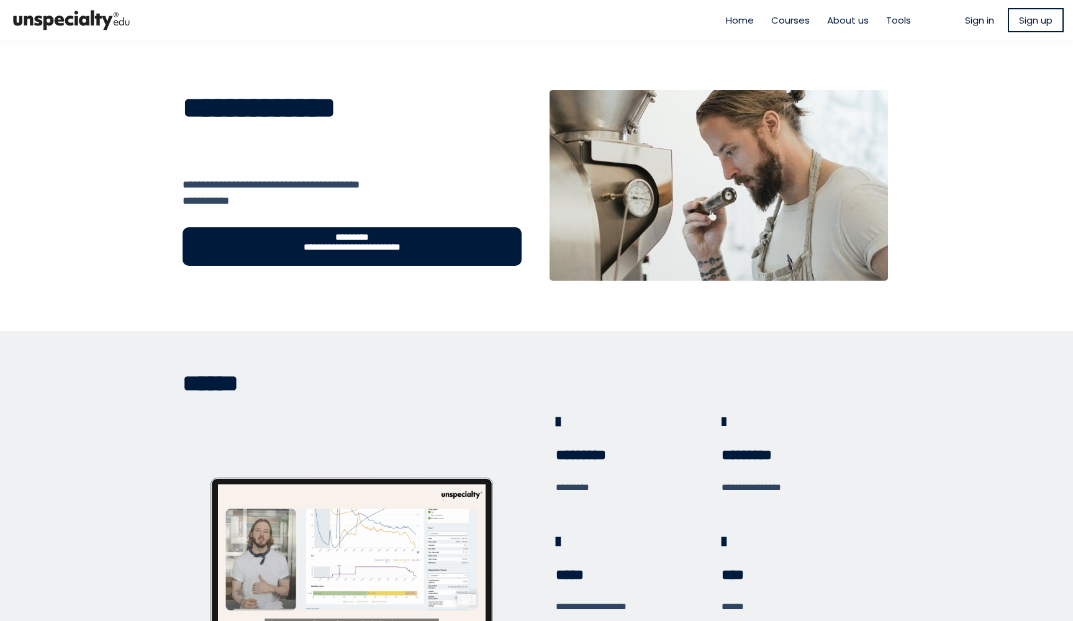
click at [965, 24] on span "Sign in" at bounding box center [979, 20] width 29 height 14
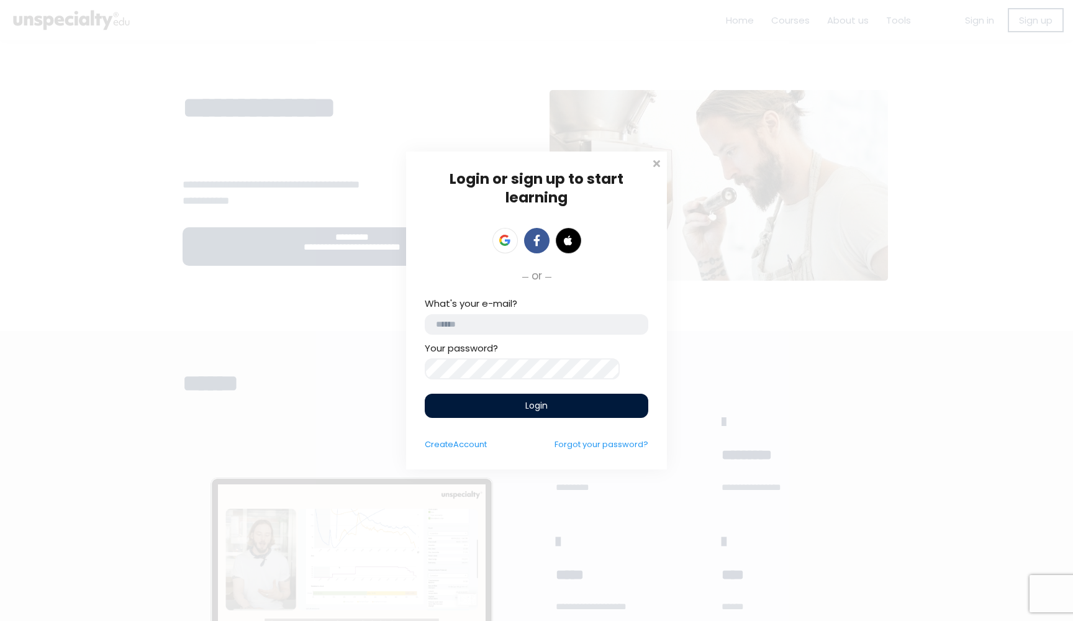
click at [480, 307] on div "What's your e-mail?" at bounding box center [537, 315] width 224 height 38
click at [494, 328] on input "email" at bounding box center [537, 324] width 224 height 20
type input "**********"
click at [533, 409] on span "Login" at bounding box center [536, 405] width 22 height 13
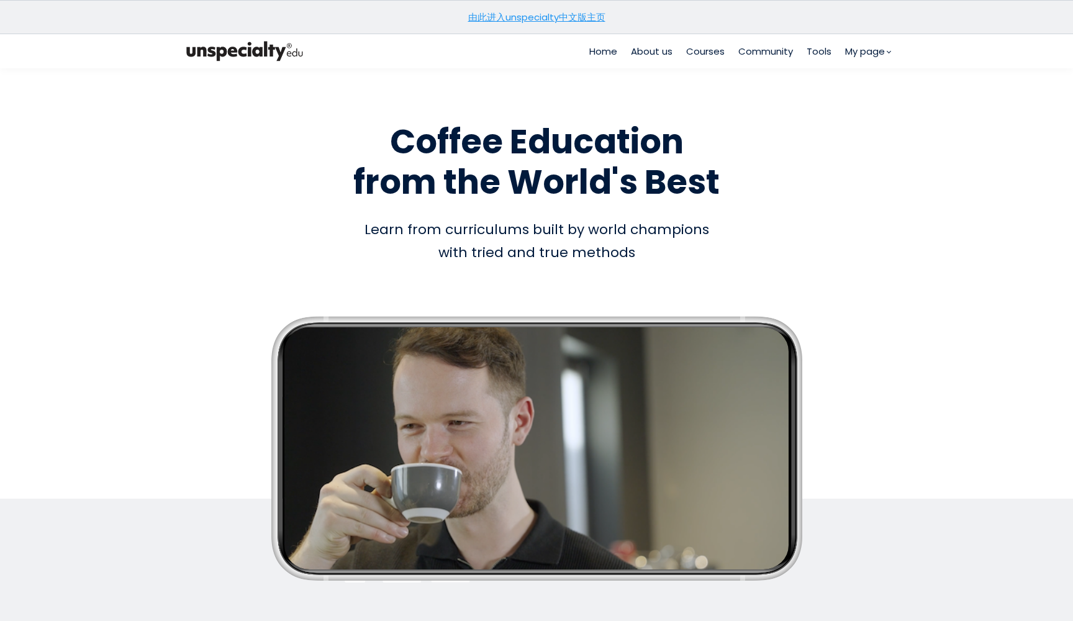
click at [532, 14] on link "由此进入unspecialty中文版主页" at bounding box center [536, 17] width 137 height 13
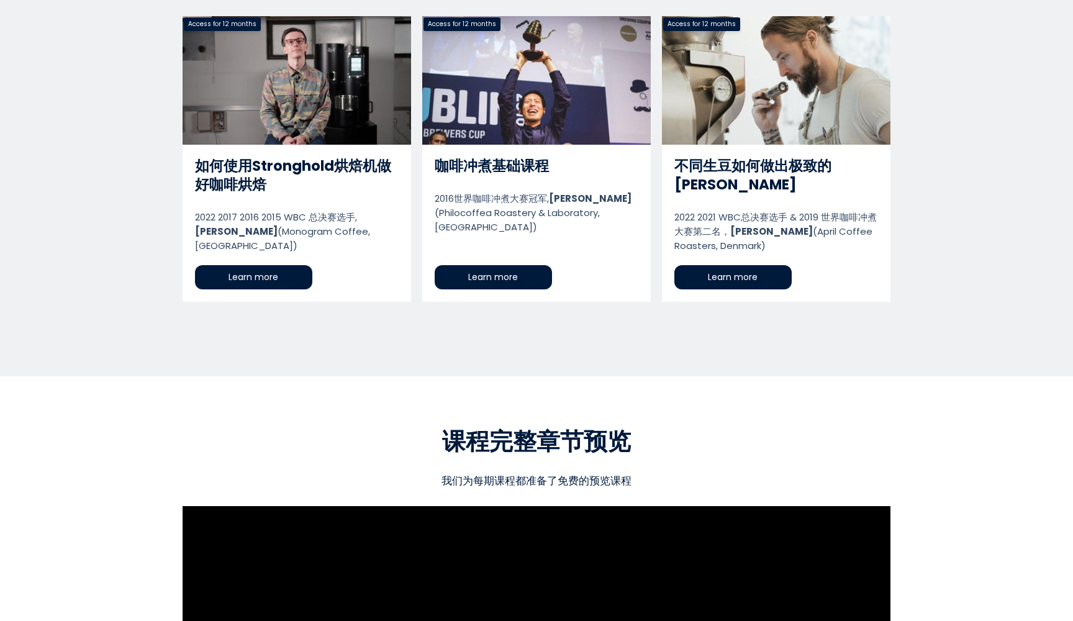
scroll to position [611, 0]
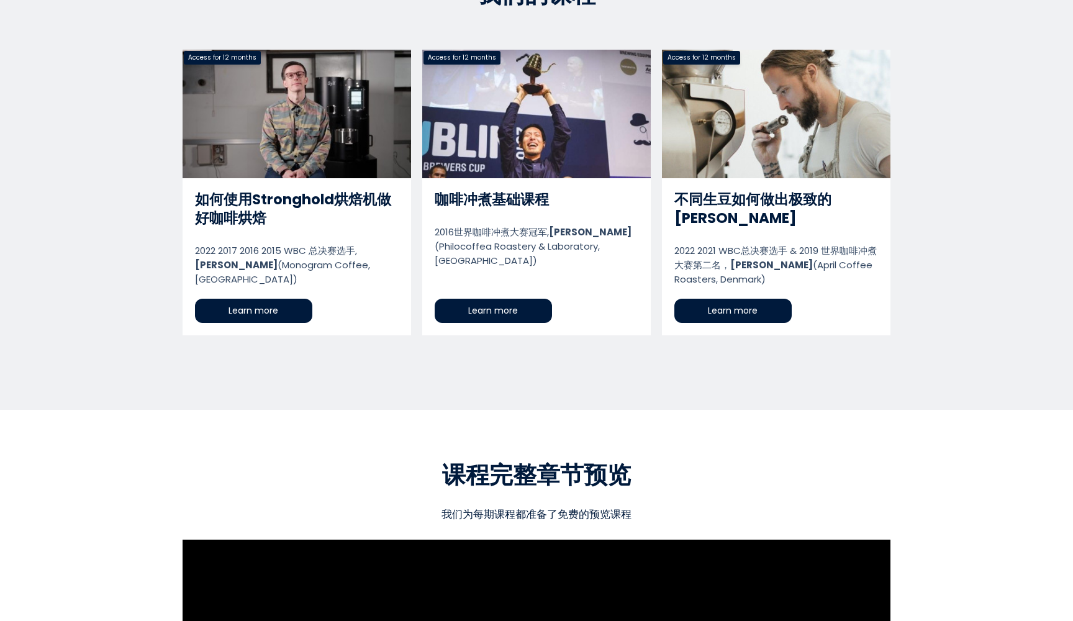
click at [274, 297] on link "如何使用Stronghold烘焙机做好咖啡烘焙" at bounding box center [297, 193] width 229 height 286
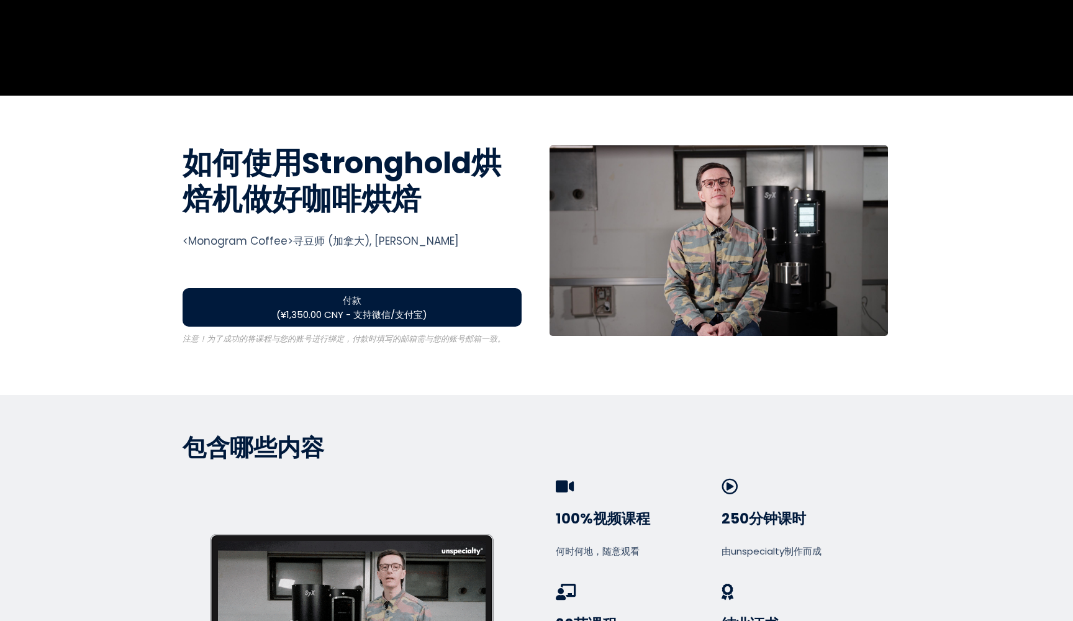
scroll to position [352, 0]
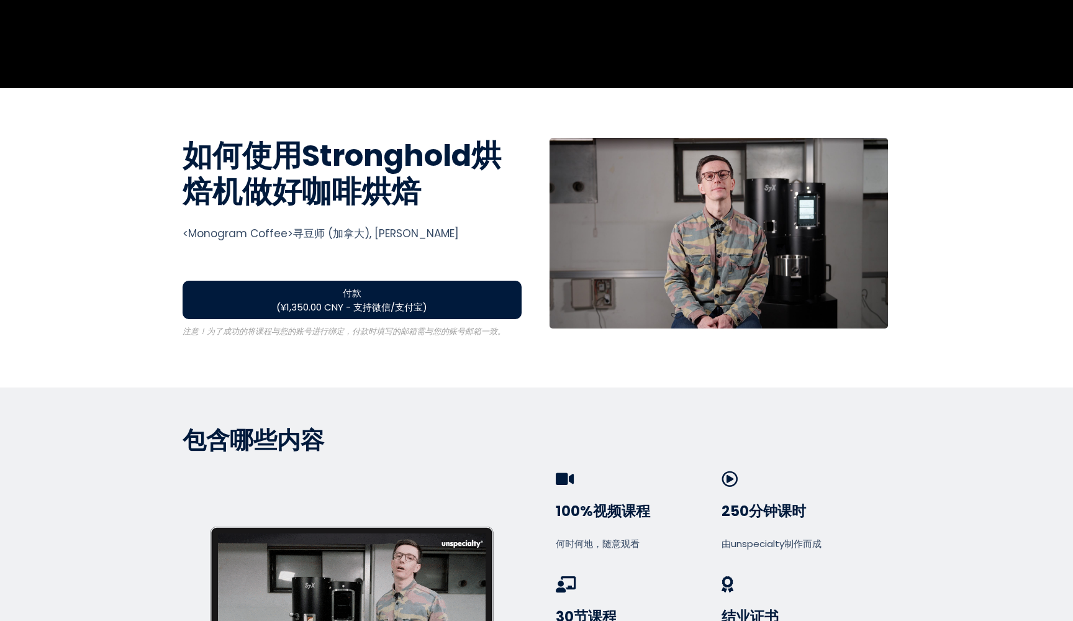
click at [356, 299] on span "付款 (¥1,350.00 CNY - 支持微信/支付宝)" at bounding box center [351, 300] width 151 height 29
